Goal: Information Seeking & Learning: Check status

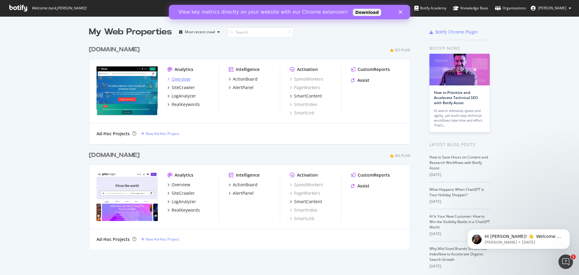
click at [179, 79] on div "Overview" at bounding box center [181, 79] width 19 height 6
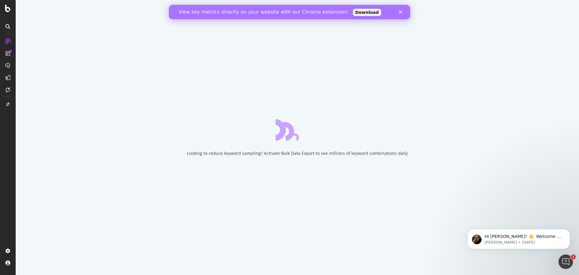
click at [402, 12] on div "Close" at bounding box center [402, 12] width 6 height 4
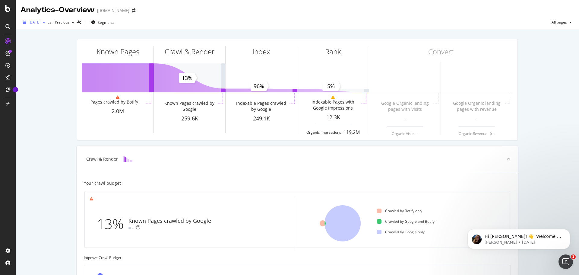
click at [40, 24] on span "[DATE]" at bounding box center [35, 22] width 12 height 5
click at [5, 55] on icon at bounding box center [7, 53] width 5 height 5
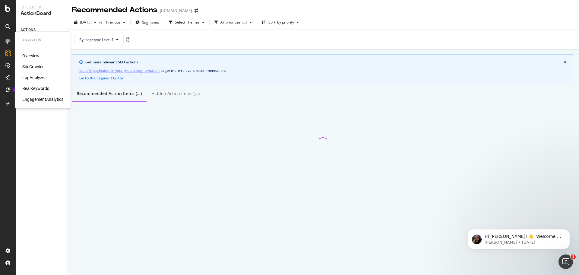
click at [31, 75] on div "LogAnalyzer" at bounding box center [34, 78] width 24 height 6
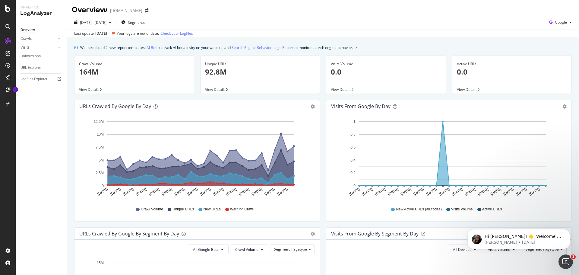
click at [106, 33] on div "[DATE]" at bounding box center [101, 33] width 12 height 5
